Goal: Find specific page/section: Find specific page/section

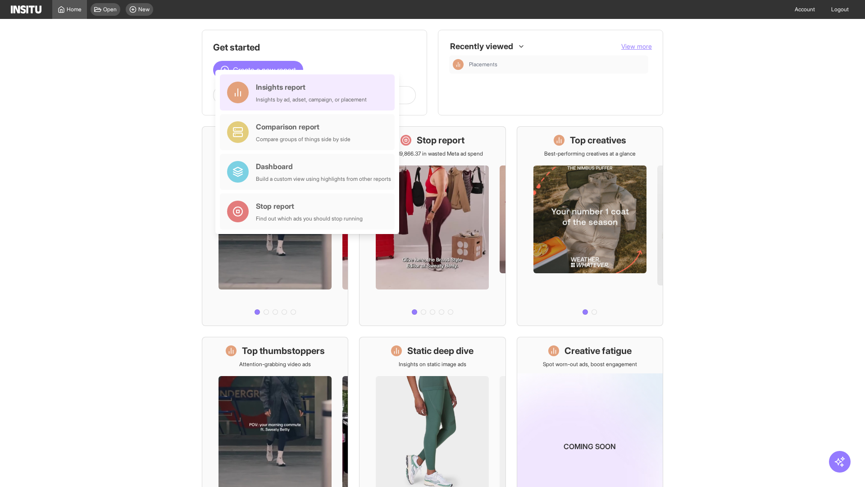
click at [310, 92] on div "Insights report Insights by ad, adset, campaign, or placement" at bounding box center [311, 93] width 111 height 22
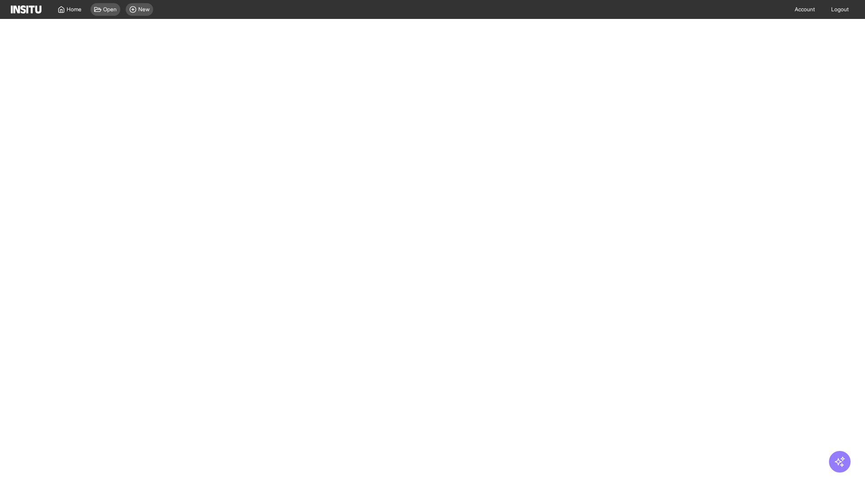
select select "**"
